Goal: Transaction & Acquisition: Purchase product/service

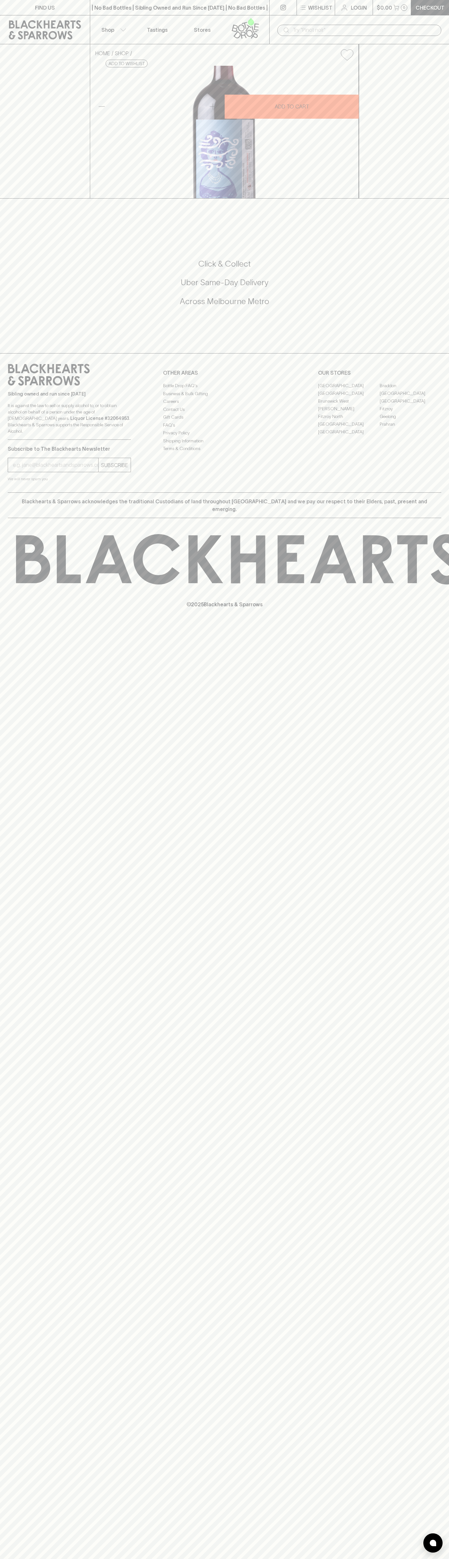
click at [258, 27] on icon at bounding box center [245, 28] width 37 height 21
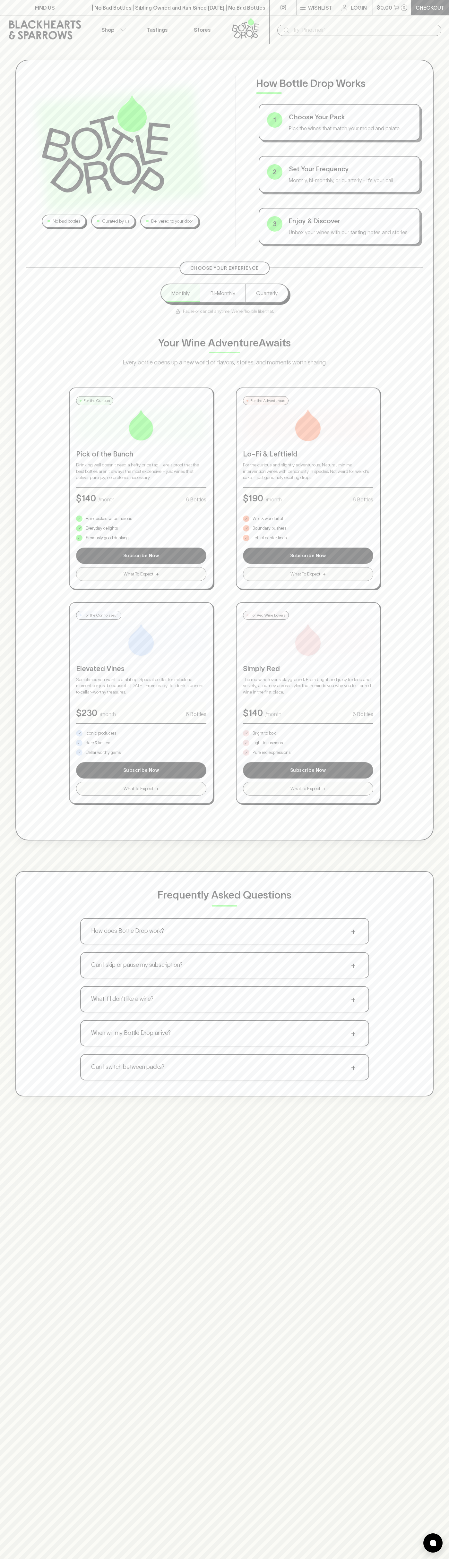
click at [433, 570] on div "No bad bottles Curated by us Delivered to your door How Bottle Drop Works 1 Cho…" at bounding box center [224, 578] width 449 height 1068
click at [4, 1559] on html "FIND US | No Bad Bottles | Sibling Owned and Run Since [DATE] | No Bad Bottles …" at bounding box center [224, 1008] width 449 height 2016
click at [30, 1381] on div "No bad bottles Curated by us Delivered to your door How Bottle Drop Works 1 Cho…" at bounding box center [224, 823] width 449 height 1559
